Goal: Information Seeking & Learning: Find contact information

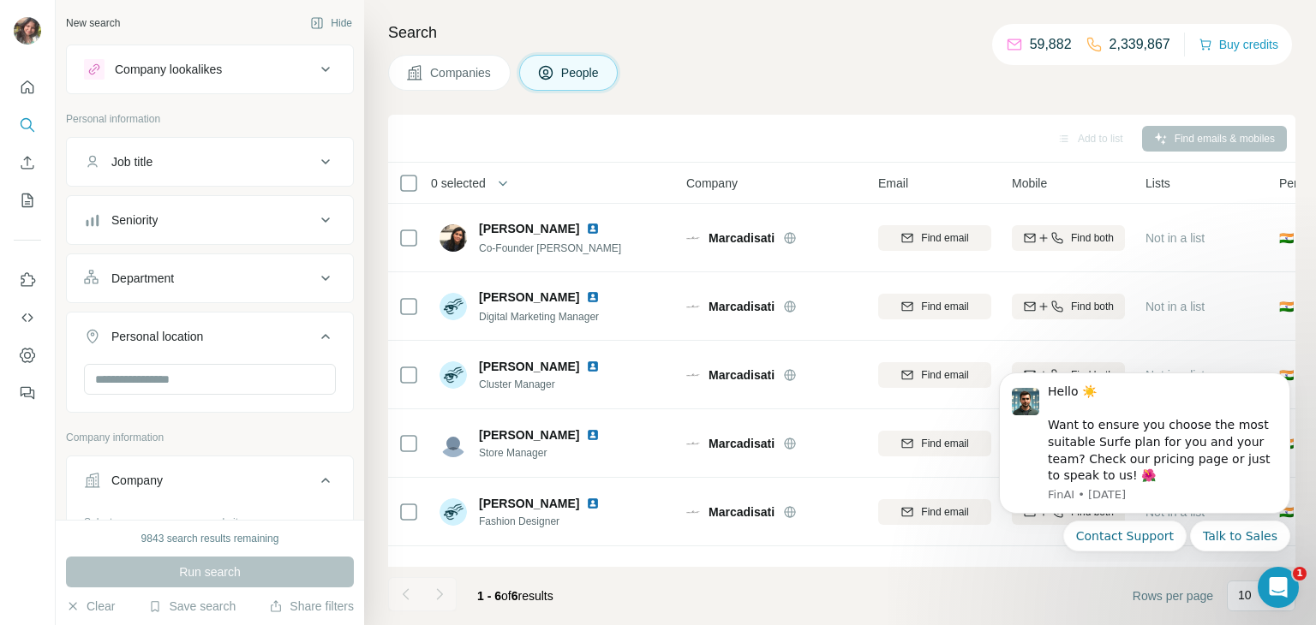
scroll to position [48, 0]
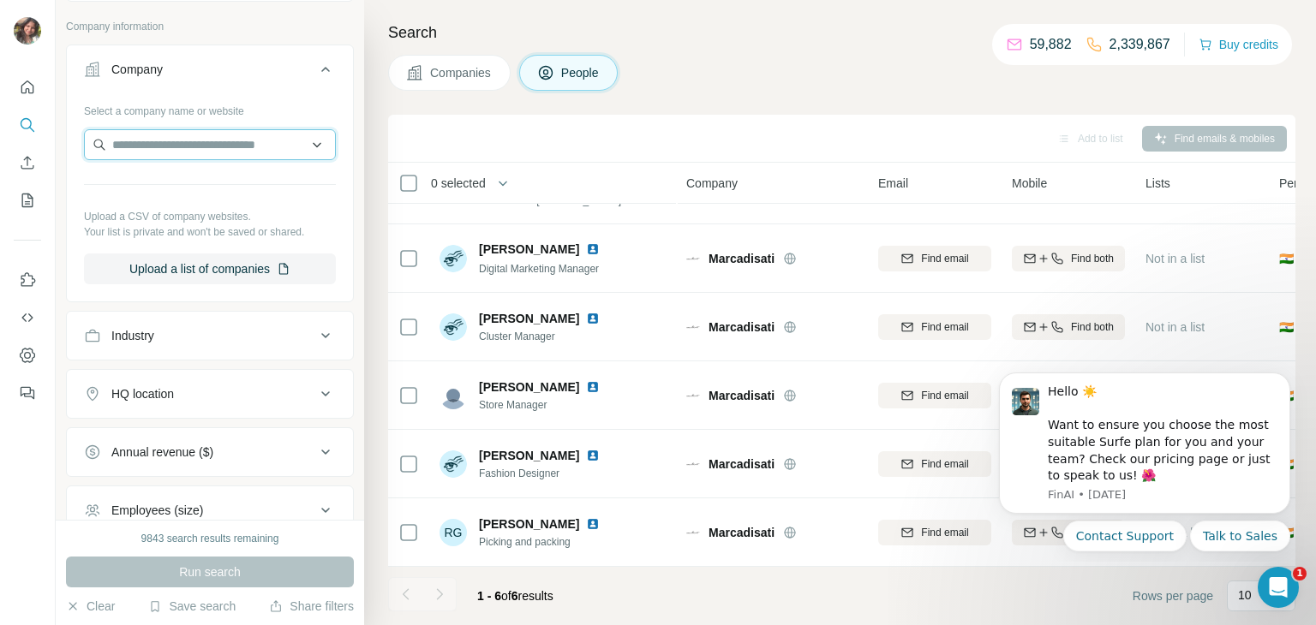
click at [183, 146] on input "text" at bounding box center [210, 144] width 252 height 31
type input "**********"
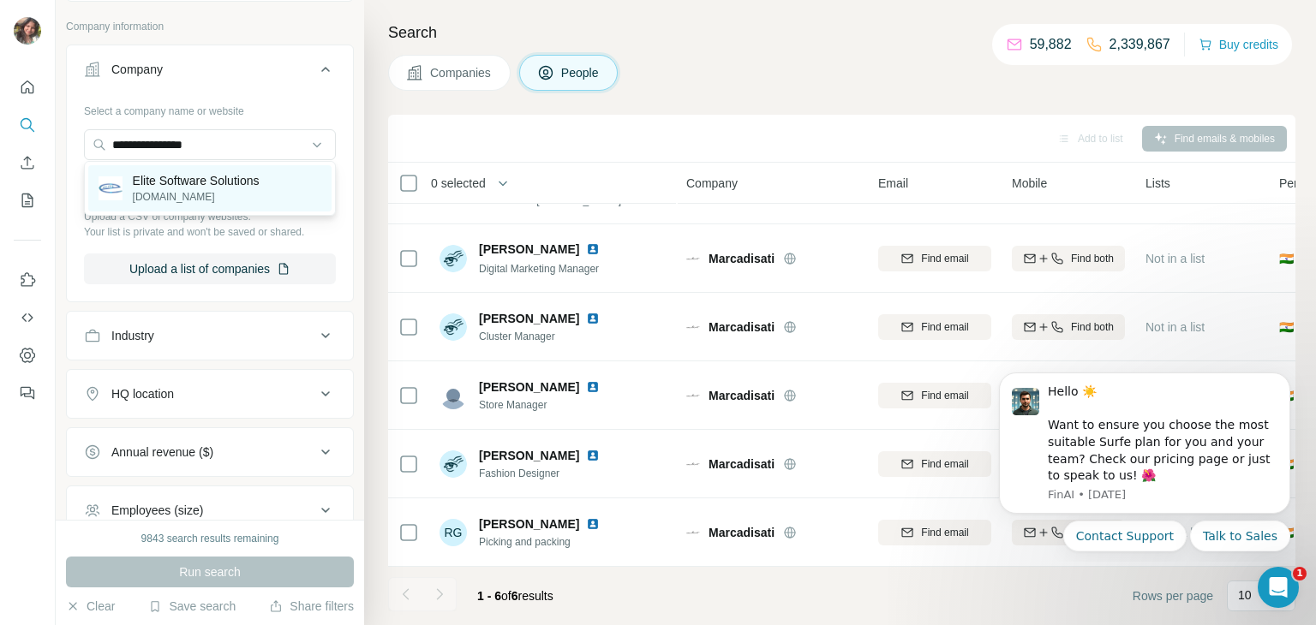
click at [211, 187] on p "Elite Software Solutions" at bounding box center [196, 180] width 127 height 17
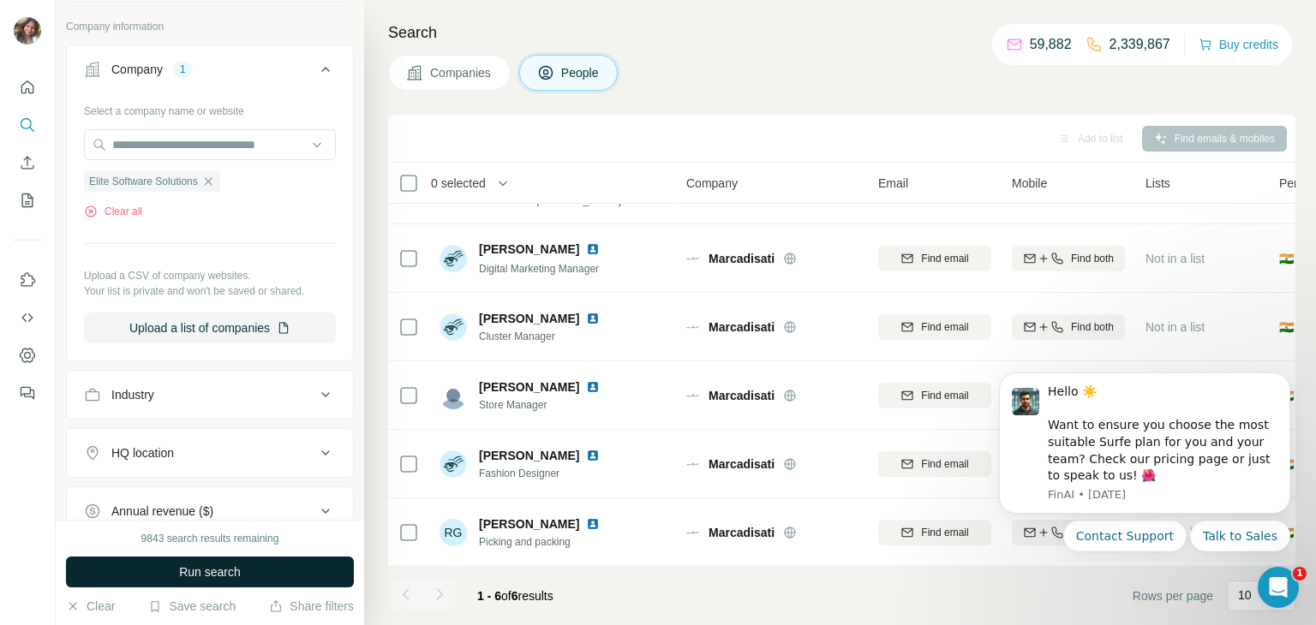
click at [248, 582] on button "Run search" at bounding box center [210, 572] width 288 height 31
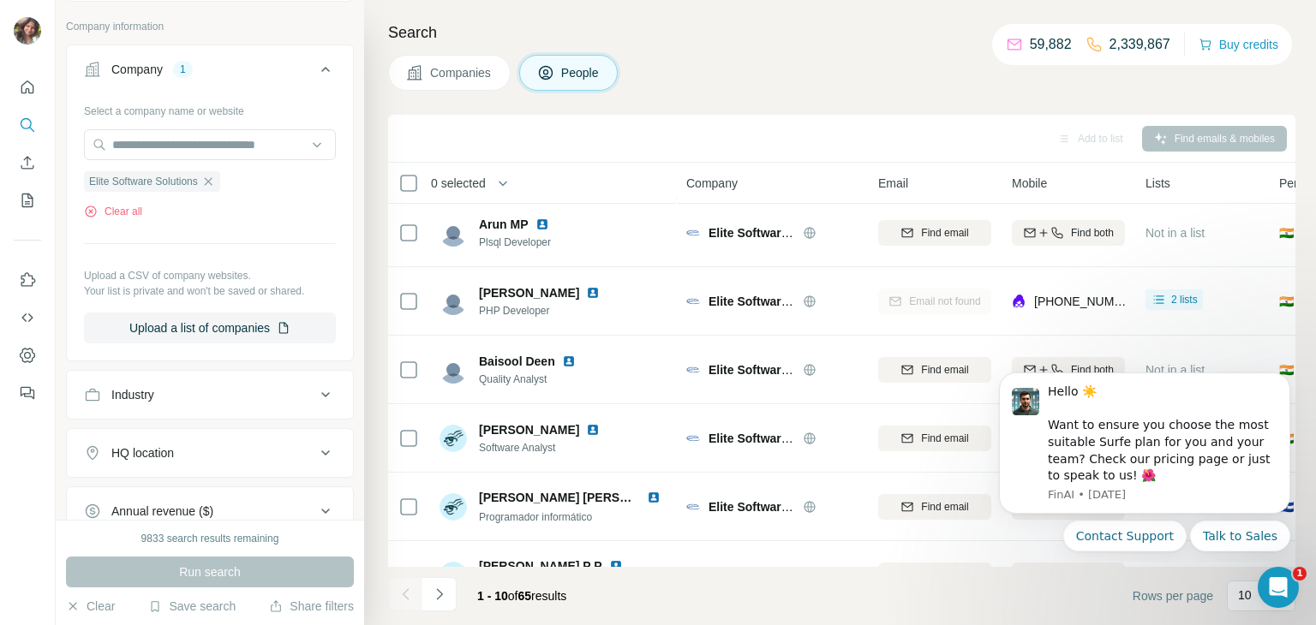
scroll to position [322, 0]
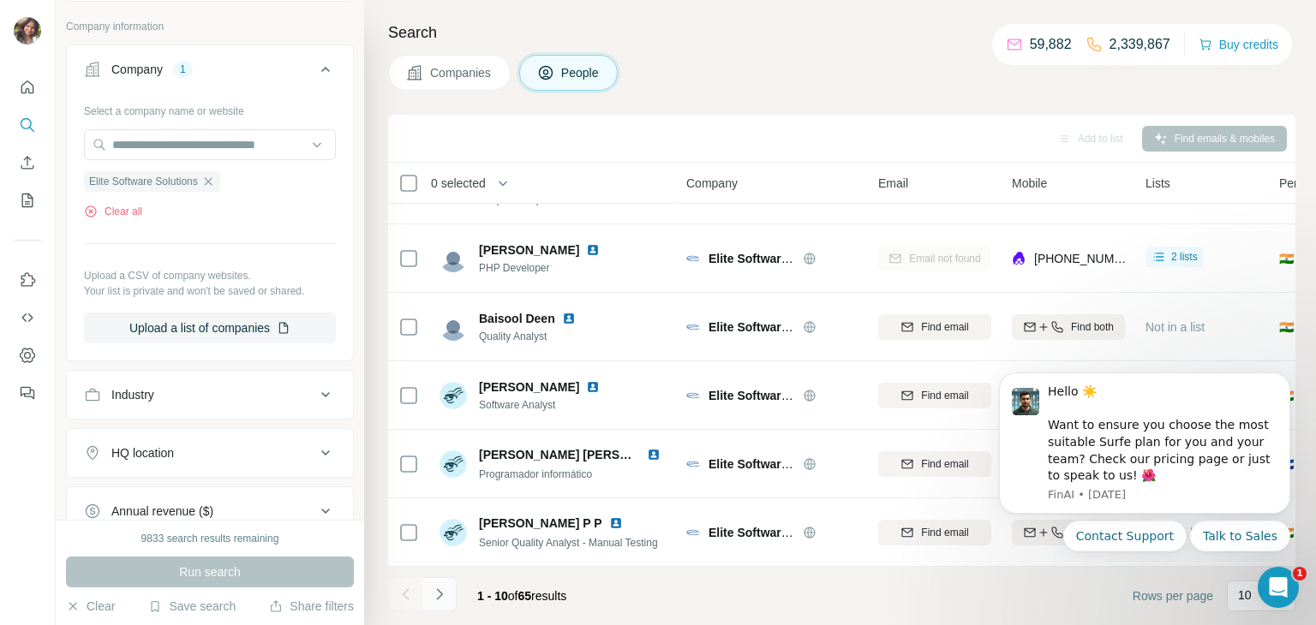
click at [437, 589] on icon "Navigate to next page" at bounding box center [439, 594] width 6 height 11
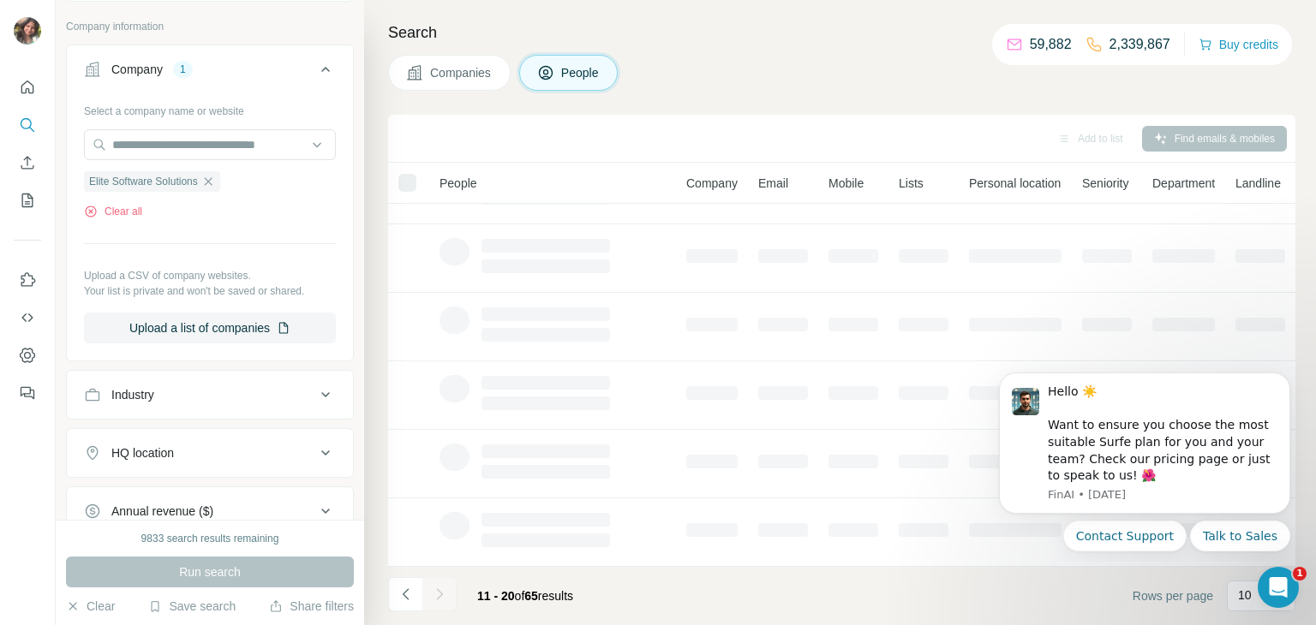
scroll to position [0, 0]
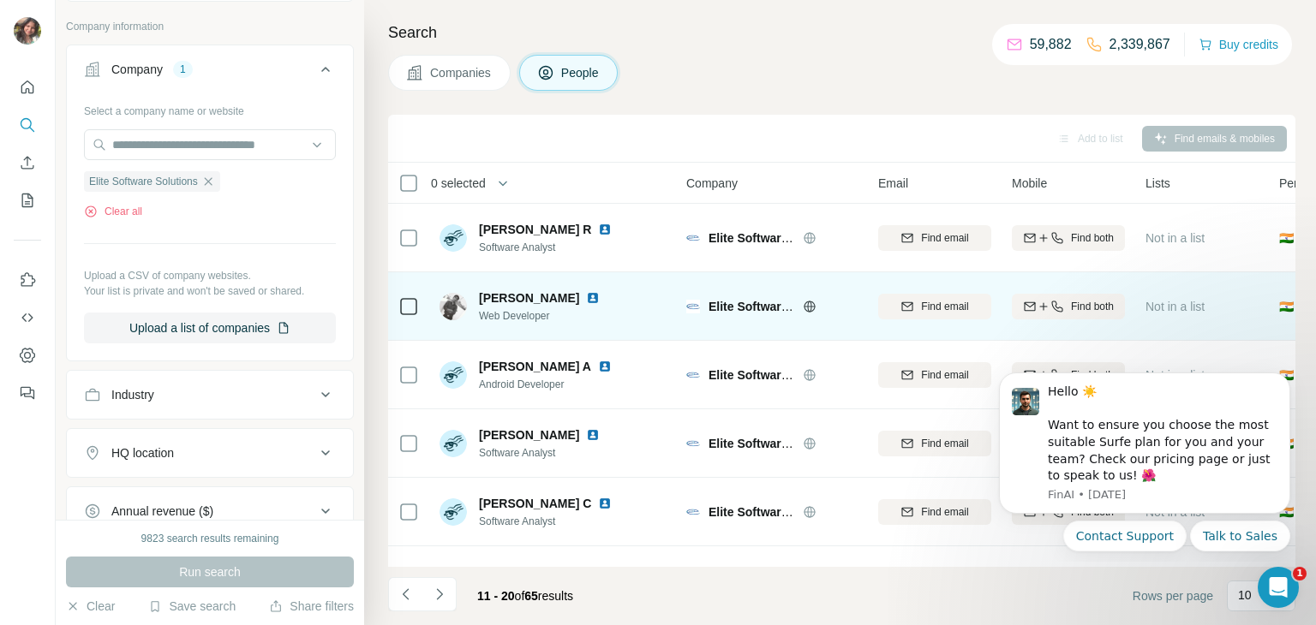
click at [586, 300] on img at bounding box center [593, 298] width 14 height 14
click at [1075, 303] on span "Find both" at bounding box center [1092, 306] width 43 height 15
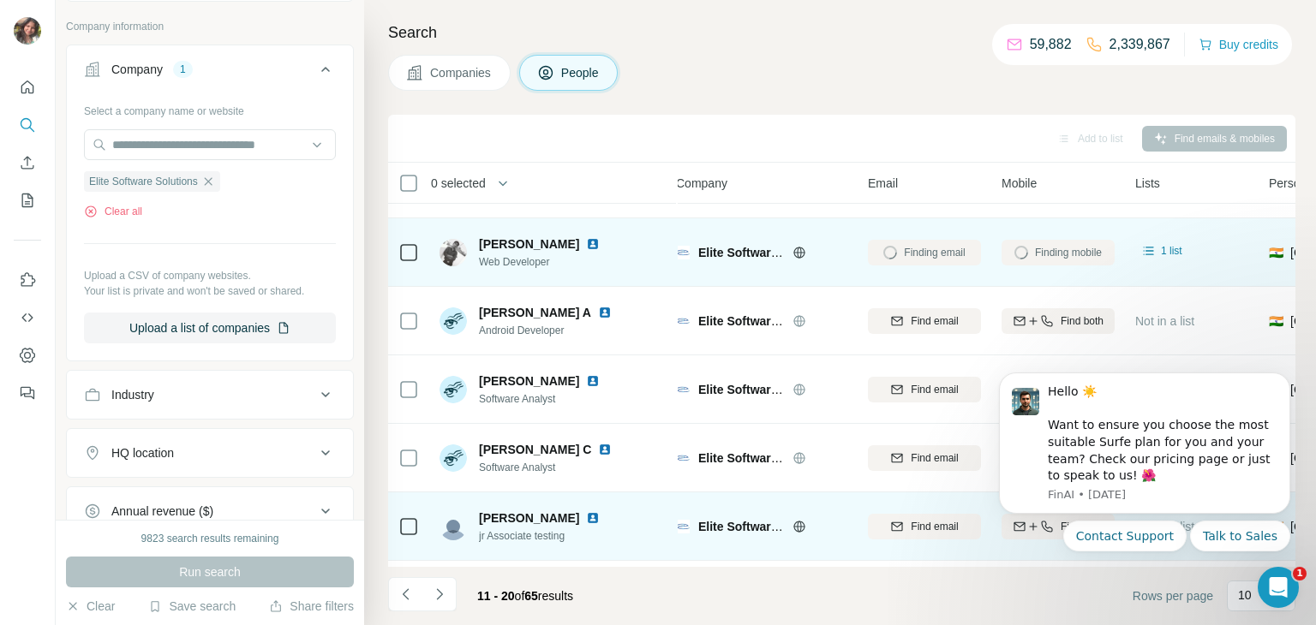
scroll to position [63, 10]
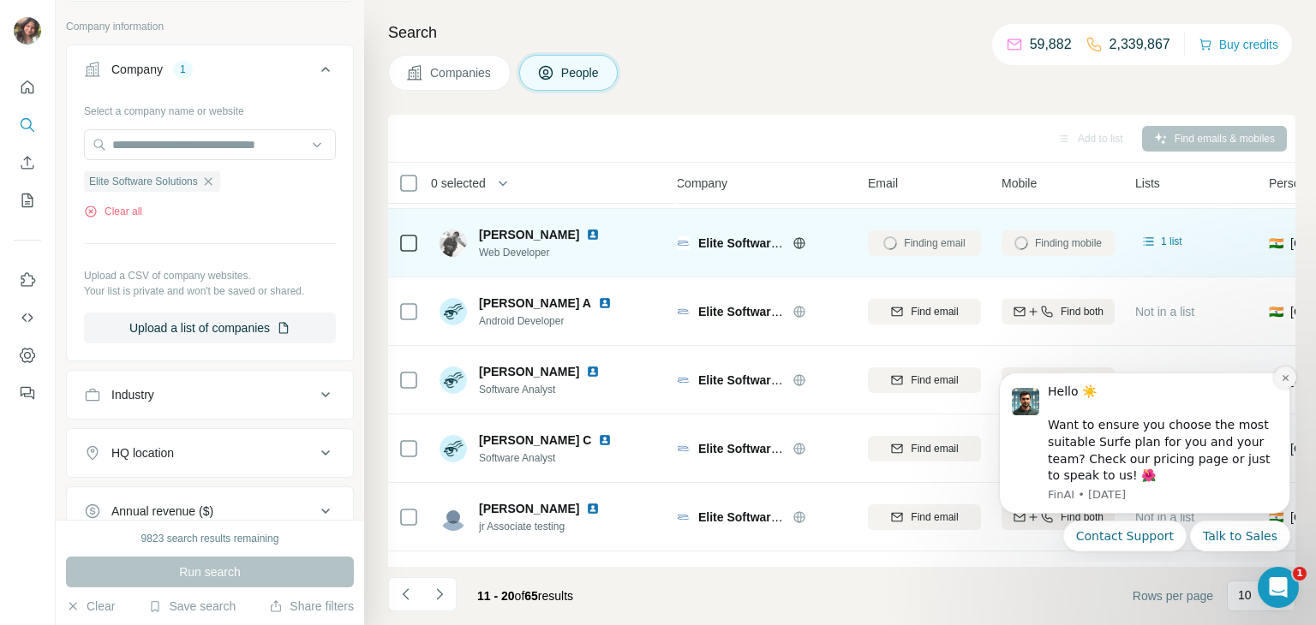
click at [1287, 381] on icon "Dismiss notification" at bounding box center [1285, 378] width 9 height 9
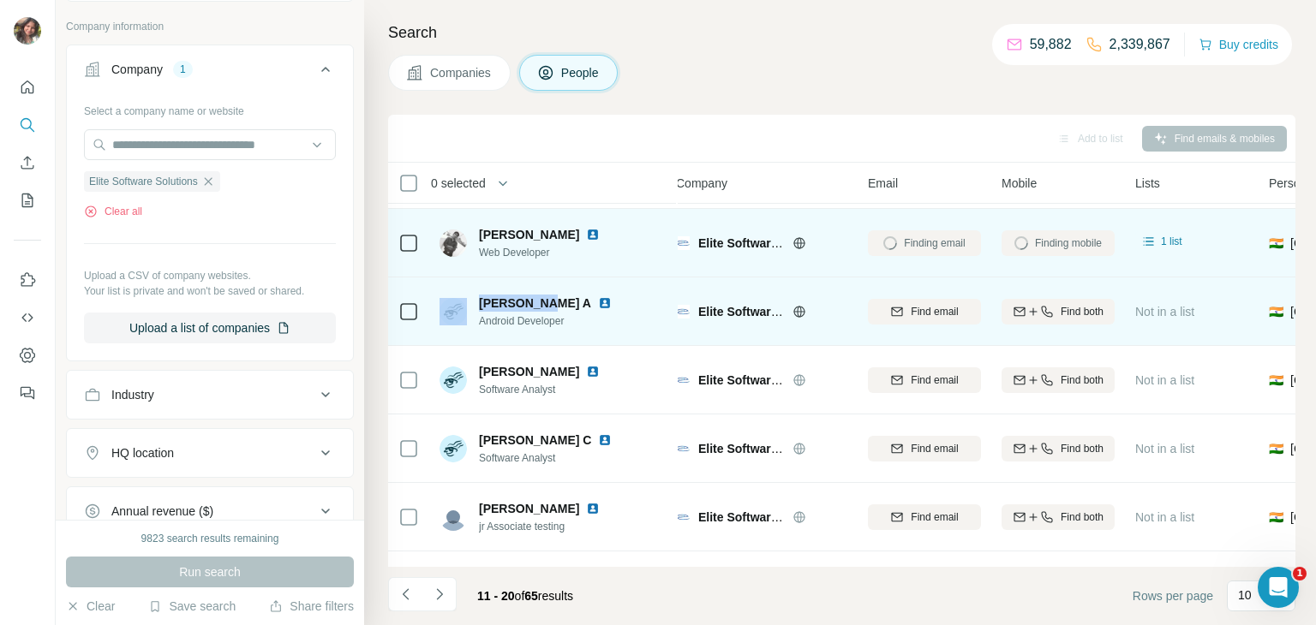
drag, startPoint x: 543, startPoint y: 295, endPoint x: 468, endPoint y: 296, distance: 75.4
click at [468, 296] on div "[PERSON_NAME] A Android Developer" at bounding box center [528, 312] width 179 height 34
copy div "[PERSON_NAME] A"
click at [598, 301] on img at bounding box center [605, 303] width 14 height 14
